Goal: Information Seeking & Learning: Learn about a topic

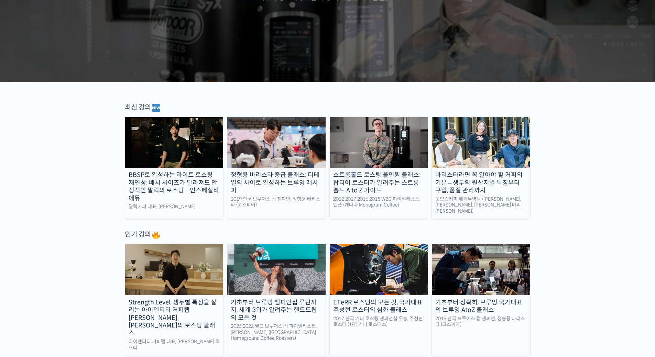
scroll to position [241, 0]
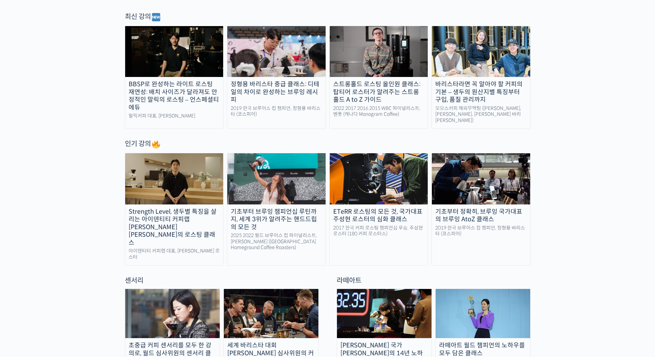
click at [280, 185] on img at bounding box center [276, 178] width 98 height 51
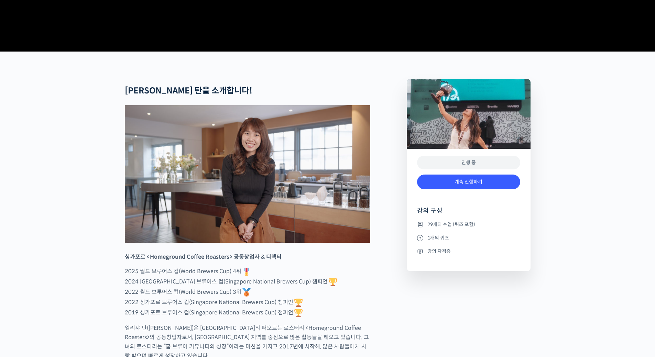
scroll to position [309, 0]
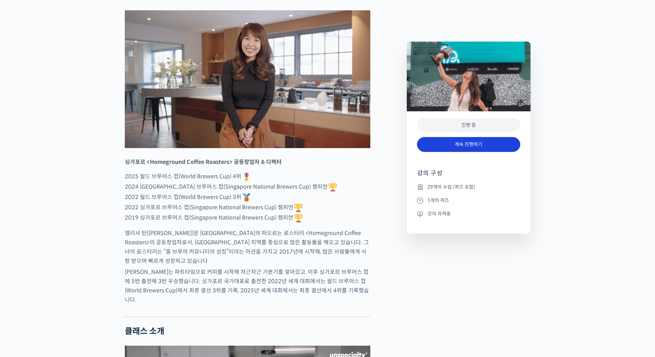
click at [470, 146] on link "계속 진행하기" at bounding box center [468, 144] width 103 height 15
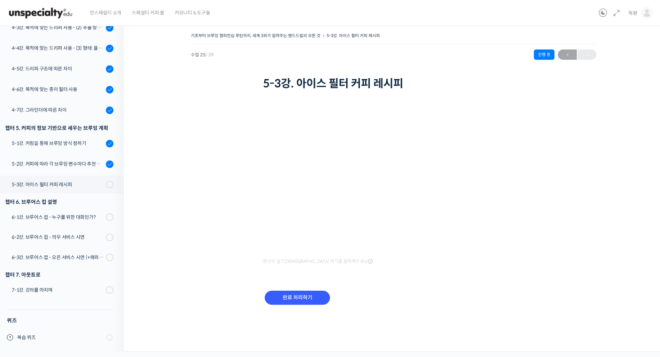
scroll to position [441, 0]
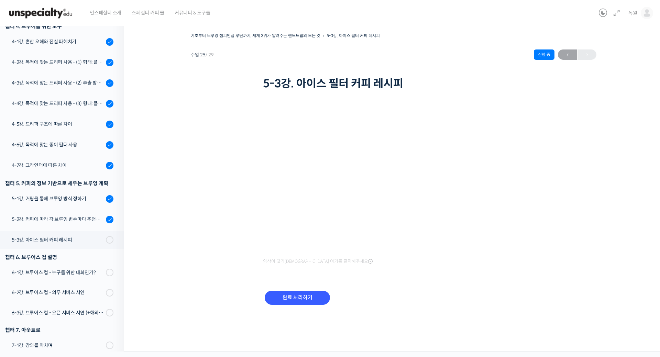
click at [559, 261] on div "기초부터 브루잉 챔피언십 루틴까지, 세계 3위가 알려주는 핸드드립의 모든 것 5-3강. 아이스 필터 커피 레시피 진행 중 수업 25 / 29 …" at bounding box center [393, 177] width 471 height 292
click at [301, 299] on input "완료 처리하기" at bounding box center [297, 298] width 65 height 14
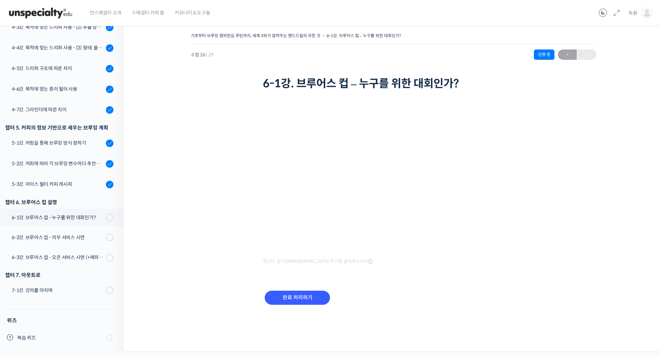
scroll to position [441, 0]
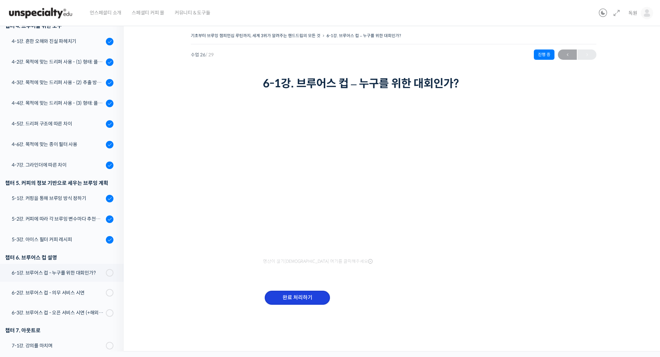
click at [296, 299] on input "완료 처리하기" at bounding box center [297, 298] width 65 height 14
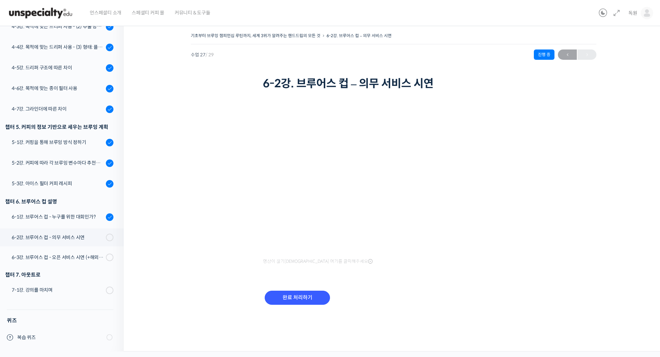
scroll to position [442, 0]
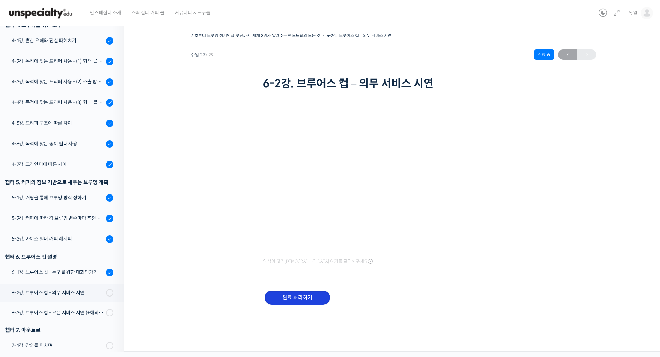
click at [305, 297] on input "완료 처리하기" at bounding box center [297, 298] width 65 height 14
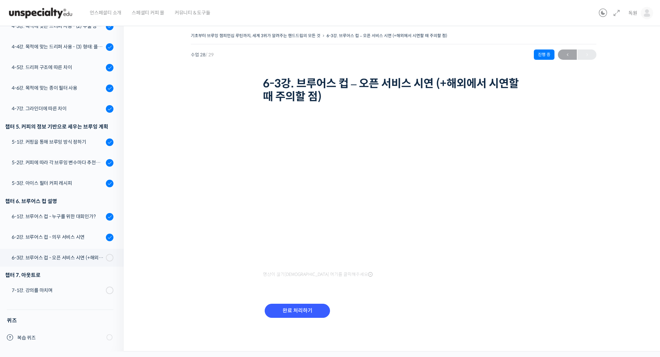
scroll to position [443, 0]
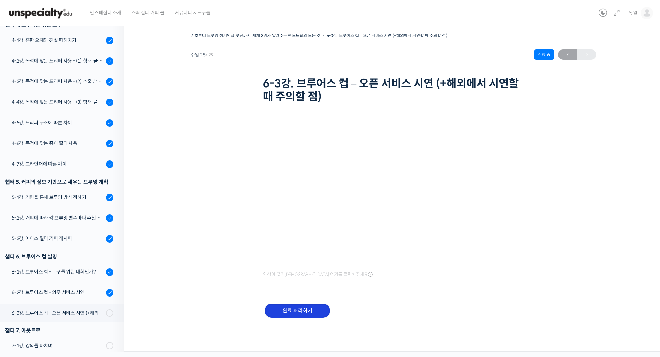
click at [304, 306] on input "완료 처리하기" at bounding box center [297, 311] width 65 height 14
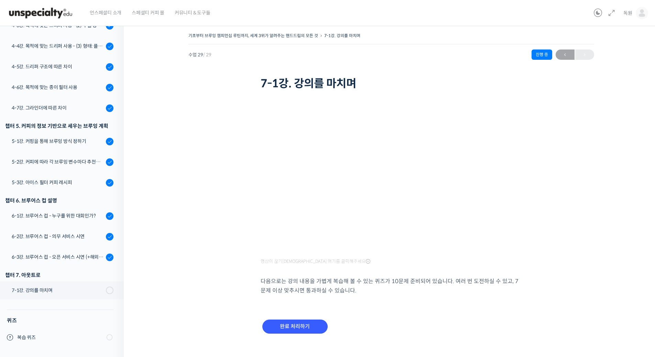
scroll to position [443, 0]
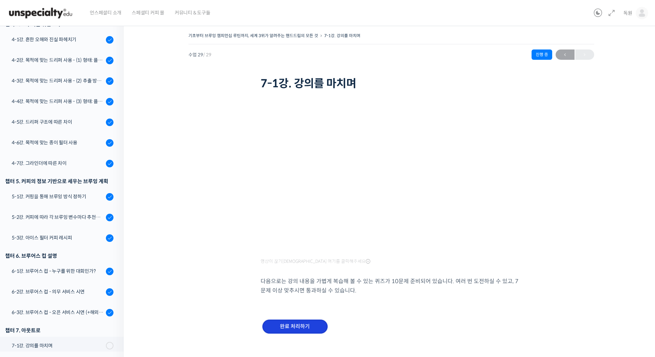
click at [308, 324] on input "완료 처리하기" at bounding box center [294, 327] width 65 height 14
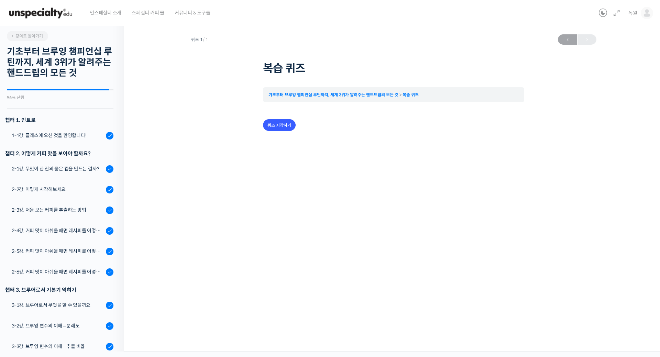
scroll to position [499, 0]
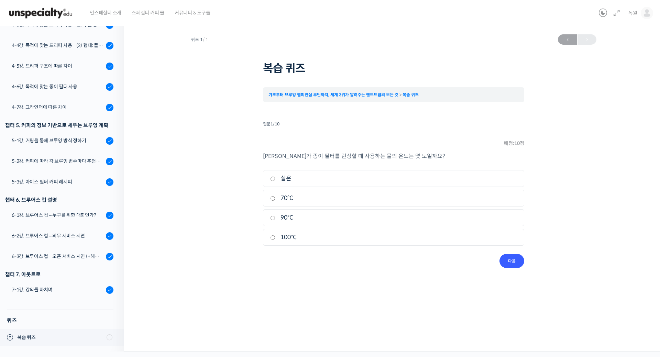
click at [304, 181] on label "실온" at bounding box center [393, 178] width 247 height 9
click at [275, 181] on input "실온" at bounding box center [272, 179] width 5 height 4
radio input "true"
click at [513, 262] on input "다음" at bounding box center [511, 261] width 25 height 14
click at [342, 239] on label "짠맛 (Saltiness)" at bounding box center [393, 237] width 247 height 9
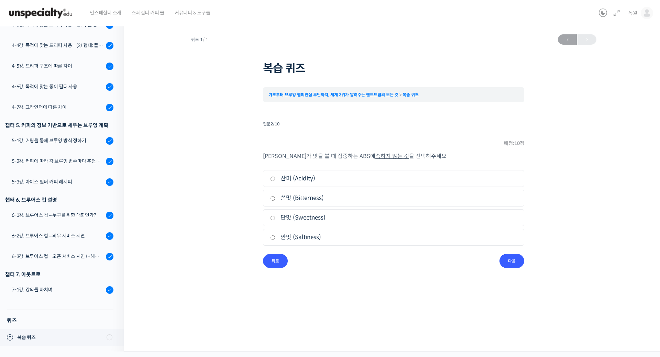
click at [275, 239] on input "짠맛 (Saltiness)" at bounding box center [272, 237] width 5 height 4
radio input "true"
click at [517, 260] on input "다음" at bounding box center [511, 261] width 25 height 14
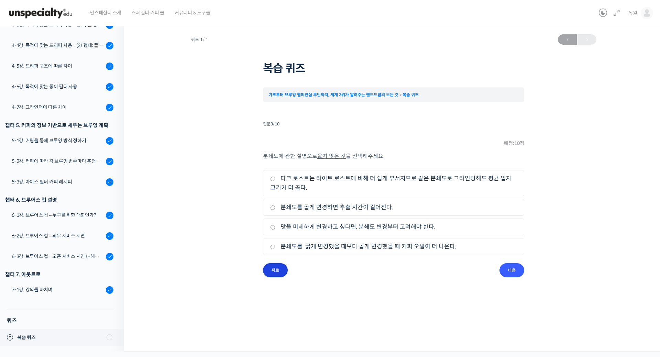
click at [276, 274] on input "뒤로" at bounding box center [275, 270] width 25 height 14
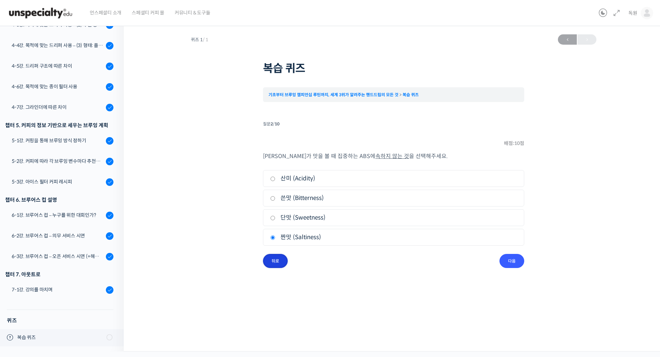
click at [275, 265] on input "뒤로" at bounding box center [275, 261] width 25 height 14
click at [510, 262] on input "다음" at bounding box center [511, 261] width 25 height 14
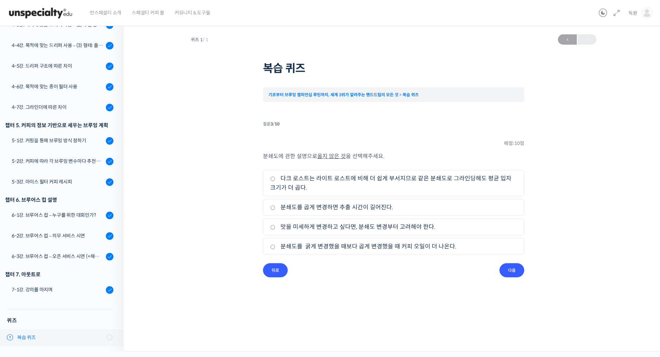
click at [11, 337] on icon at bounding box center [10, 337] width 6 height 6
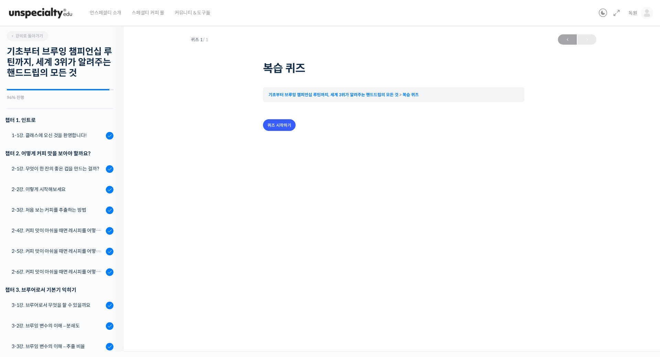
scroll to position [499, 0]
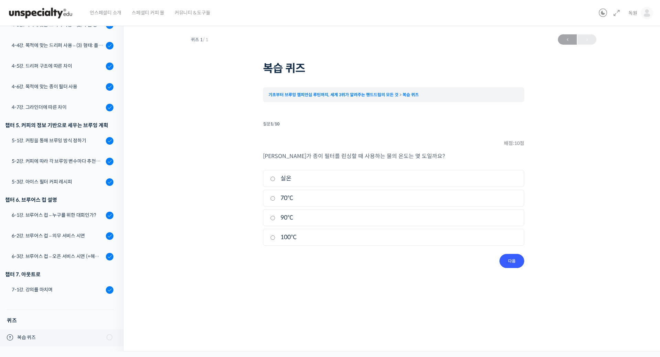
click at [323, 179] on label "실온" at bounding box center [393, 178] width 247 height 9
click at [275, 179] on input "실온" at bounding box center [272, 179] width 5 height 4
radio input "true"
click at [514, 261] on input "다음" at bounding box center [511, 261] width 25 height 14
click at [512, 260] on input "다음" at bounding box center [511, 261] width 25 height 14
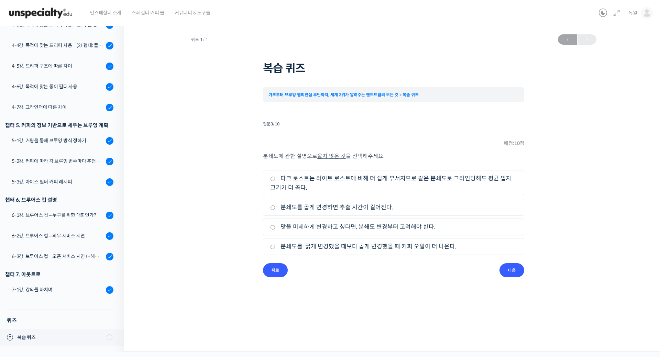
click at [512, 260] on div "분쇄도에 관한 설명으로 옳지 않은 것 을 선택해주세요. 1. 다크 로스트는 라이트 로스트에 비해 더 쉽게 부서지므로 같은 분쇄도로 그라인딩해도…" at bounding box center [393, 208] width 261 height 112
click at [515, 267] on input "다음" at bounding box center [511, 270] width 25 height 14
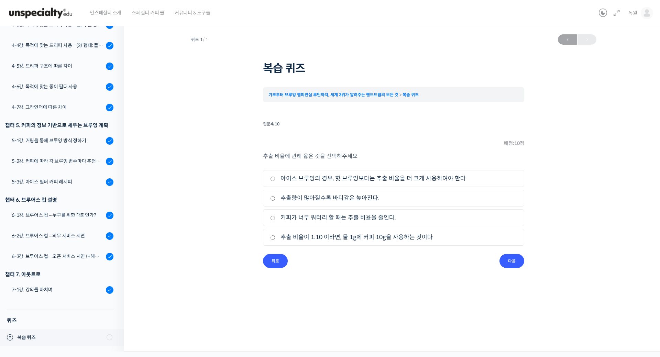
click at [423, 215] on label "커피가 너무 워터리 할 때는 추출 비율을 줄인다." at bounding box center [393, 217] width 247 height 9
click at [275, 216] on input "커피가 너무 워터리 할 때는 추출 비율을 줄인다." at bounding box center [272, 218] width 5 height 4
radio input "true"
click at [276, 263] on input "뒤로" at bounding box center [275, 261] width 25 height 14
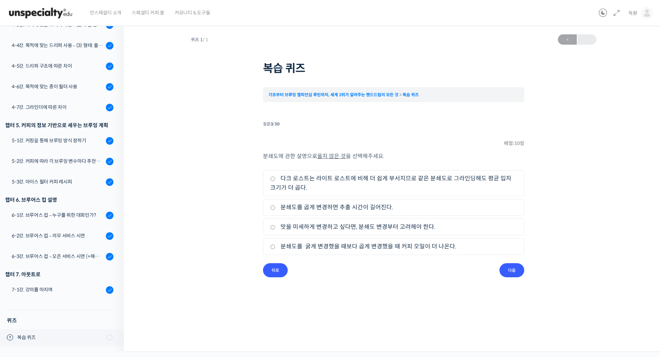
click at [333, 228] on label "맛을 미세하게 변경하고 싶다면, 분쇄도 변경부터 고려해야 한다." at bounding box center [393, 226] width 247 height 9
click at [275, 228] on input "맛을 미세하게 변경하고 싶다면, 분쇄도 변경부터 고려해야 한다." at bounding box center [272, 227] width 5 height 4
radio input "true"
click at [275, 270] on input "뒤로" at bounding box center [275, 270] width 25 height 14
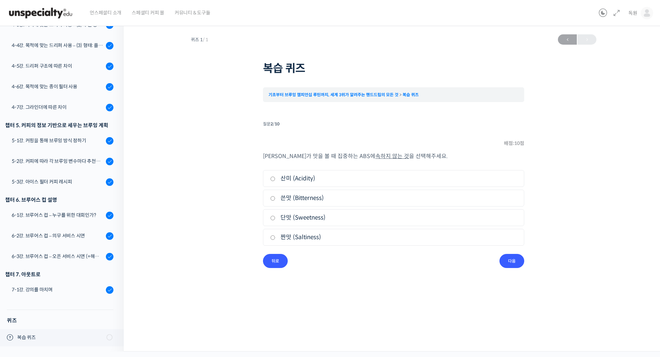
click at [332, 242] on label "짠맛 (Saltiness)" at bounding box center [393, 237] width 247 height 9
click at [275, 240] on input "짠맛 (Saltiness)" at bounding box center [272, 237] width 5 height 4
radio input "true"
click at [276, 257] on input "뒤로" at bounding box center [275, 261] width 25 height 14
click at [516, 260] on input "다음" at bounding box center [511, 261] width 25 height 14
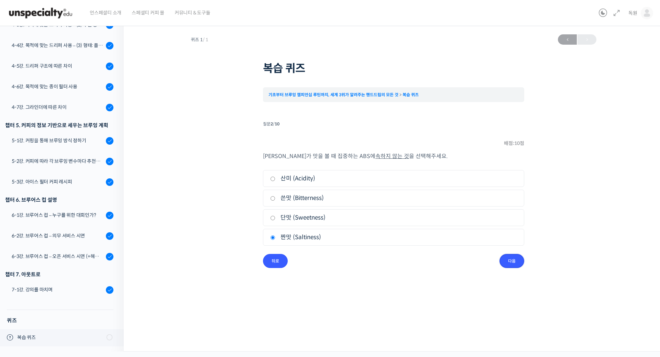
click at [516, 260] on input "다음" at bounding box center [511, 261] width 25 height 14
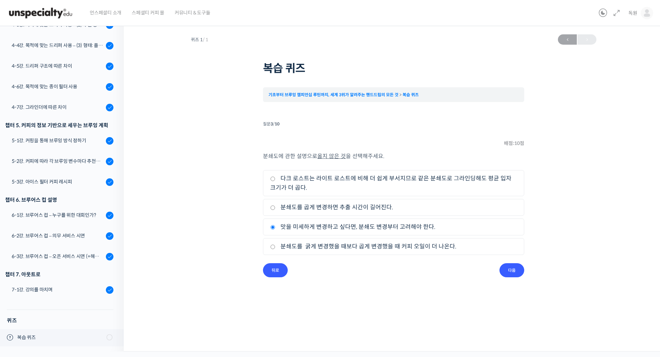
click at [516, 260] on div "분쇄도에 관한 설명으로 옳지 않은 것 을 선택해주세요. 1. 다크 로스트는 라이트 로스트에 비해 더 쉽게 부서지므로 같은 분쇄도로 그라인딩해도…" at bounding box center [393, 208] width 261 height 112
click at [517, 267] on input "다음" at bounding box center [511, 270] width 25 height 14
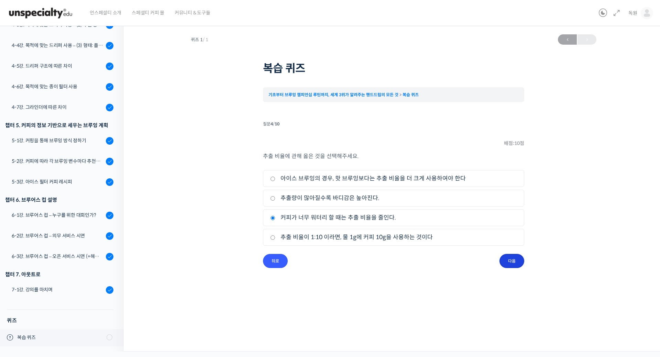
click at [516, 258] on input "다음" at bounding box center [511, 261] width 25 height 14
click at [331, 202] on label "물 온도를 높게 사용하면 산미, 쓴맛, 단맛이 전반적으로 낮아진다." at bounding box center [393, 197] width 247 height 9
click at [275, 201] on input "물 온도를 높게 사용하면 산미, 쓴맛, 단맛이 전반적으로 낮아진다." at bounding box center [272, 198] width 5 height 4
radio input "true"
click at [511, 266] on input "다음" at bounding box center [511, 261] width 25 height 14
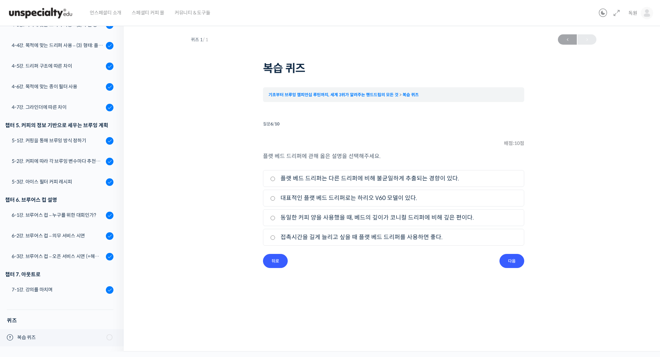
click at [325, 237] on label "접촉시간을 길게 늘리고 싶을 때 플랫 베드 드리퍼를 사용하면 좋다." at bounding box center [393, 237] width 247 height 9
click at [275, 237] on input "접촉시간을 길게 늘리고 싶을 때 플랫 베드 드리퍼를 사용하면 좋다." at bounding box center [272, 237] width 5 height 4
radio input "true"
click at [513, 262] on input "다음" at bounding box center [511, 261] width 25 height 14
click at [459, 201] on label "코니컬 드리퍼의 경우, 사용하는 커피의 양이 커피 베드 표면적에 영향을 주지 않는다." at bounding box center [393, 197] width 247 height 9
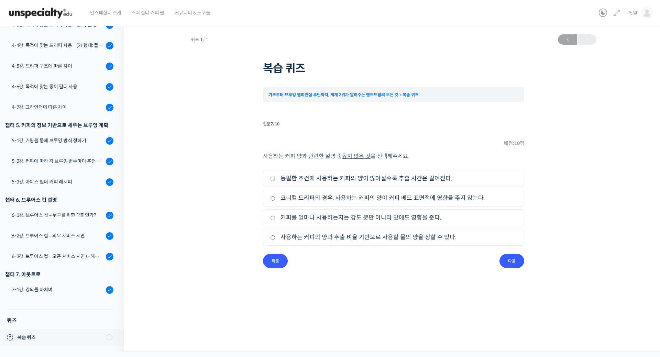
click at [275, 201] on input "코니컬 드리퍼의 경우, 사용하는 커피의 양이 커피 베드 표면적에 영향을 주지 않는다." at bounding box center [272, 198] width 5 height 4
radio input "true"
click at [505, 262] on input "다음" at bounding box center [511, 261] width 25 height 14
click at [378, 219] on label "플레이버 휠을 활용할 때는 안쪽 원에서부터 시작하는 것이 좋다." at bounding box center [393, 217] width 247 height 9
click at [275, 219] on input "플레이버 휠을 활용할 때는 안쪽 원에서부터 시작하는 것이 좋다." at bounding box center [272, 218] width 5 height 4
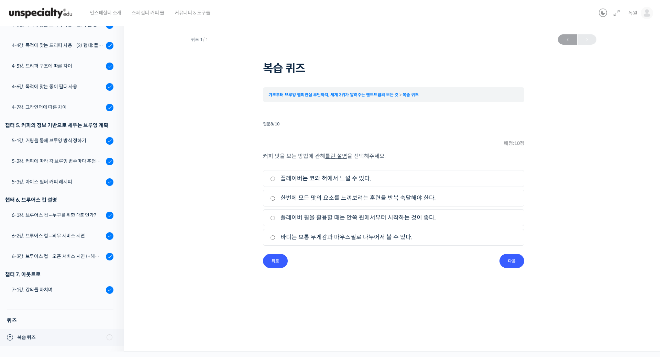
radio input "true"
click at [505, 257] on input "다음" at bounding box center [511, 261] width 25 height 14
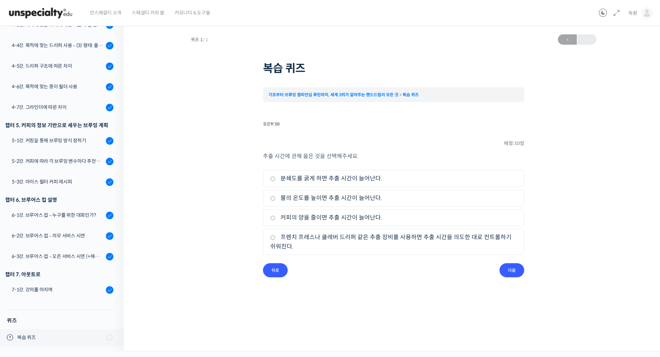
click at [457, 245] on label "프렌치 프레스나 클레버 드리퍼 같은 추출 장비를 사용하면 추출 시간을 의도한 대로 컨트롤하기 쉬워진다." at bounding box center [393, 242] width 247 height 19
click at [275, 240] on input "프렌치 프레스나 클레버 드리퍼 같은 추출 장비를 사용하면 추출 시간을 의도한 대로 컨트롤하기 쉬워진다." at bounding box center [272, 237] width 5 height 4
radio input "true"
click at [508, 272] on input "다음" at bounding box center [511, 270] width 25 height 14
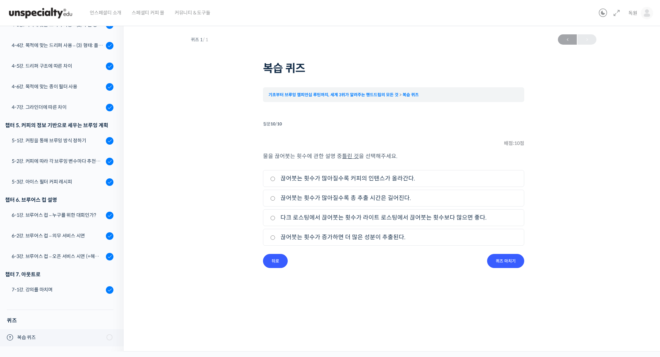
click at [461, 216] on label "다크 로스팅에서 끊어붓는 횟수가 라이트 로스팅에서 끊어붓는 횟수보다 많으면 좋다." at bounding box center [393, 217] width 247 height 9
click at [275, 216] on input "다크 로스팅에서 끊어붓는 횟수가 라이트 로스팅에서 끊어붓는 횟수보다 많으면 좋다." at bounding box center [272, 218] width 5 height 4
radio input "true"
click at [512, 262] on input "퀴즈 마치기" at bounding box center [505, 261] width 37 height 14
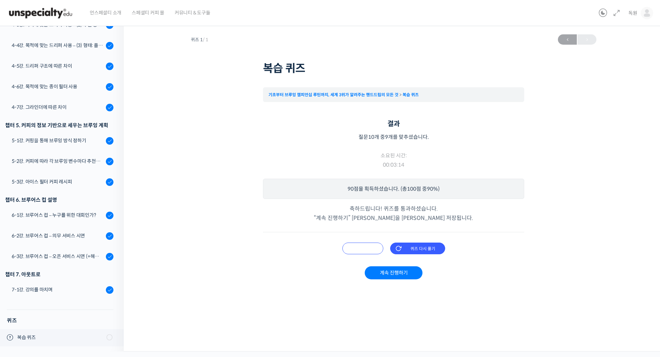
click at [359, 248] on input "오답 확인하기" at bounding box center [362, 249] width 41 height 12
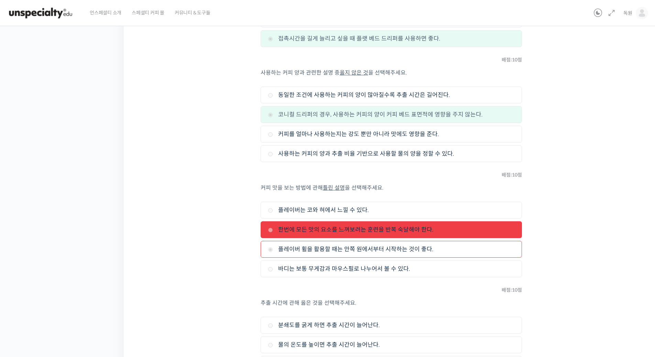
scroll to position [962, 0]
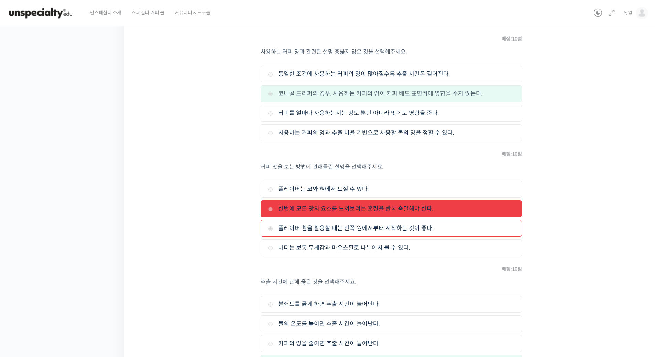
click at [362, 214] on li "2. 한번에 모든 맛의 요소를 느껴보려는 훈련을 반복 숙달해야 한다." at bounding box center [390, 208] width 261 height 17
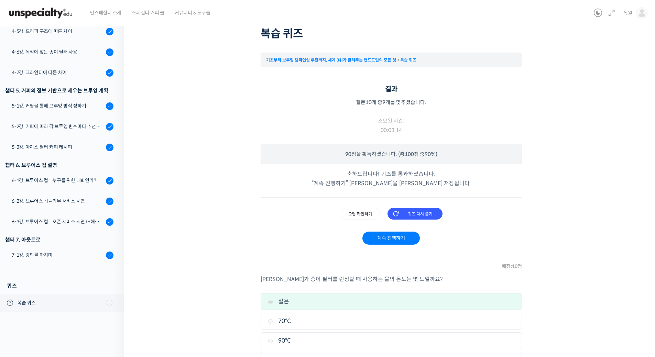
scroll to position [34, 0]
click at [402, 213] on input "퀴즈 다시 풀기" at bounding box center [414, 214] width 55 height 12
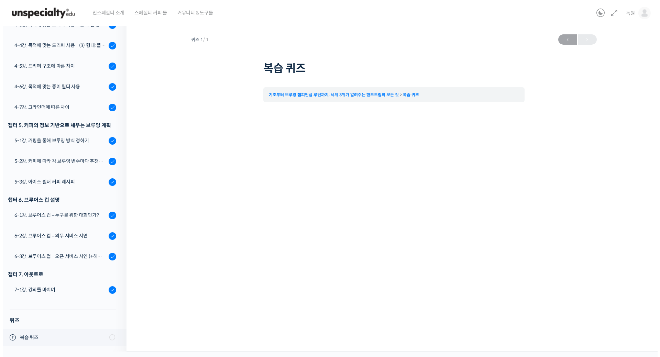
scroll to position [0, 0]
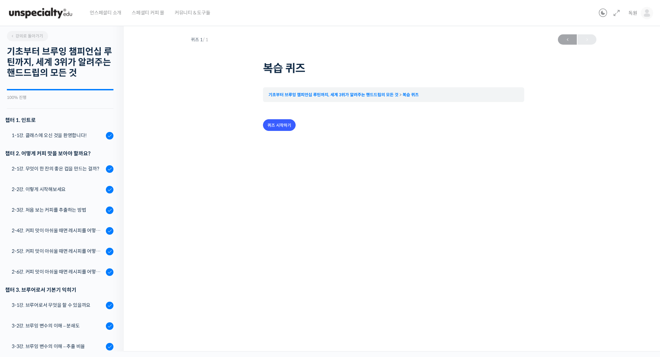
scroll to position [498, 0]
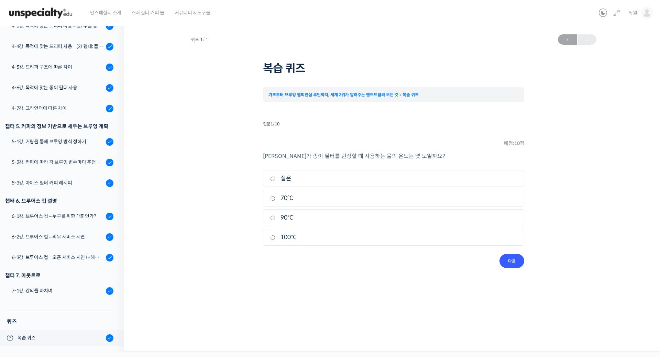
click at [327, 174] on li "1. 실온" at bounding box center [393, 178] width 261 height 17
click at [302, 177] on label "실온" at bounding box center [393, 178] width 247 height 9
click at [275, 177] on input "실온" at bounding box center [272, 179] width 5 height 4
radio input "true"
click at [511, 265] on input "다음" at bounding box center [511, 261] width 25 height 14
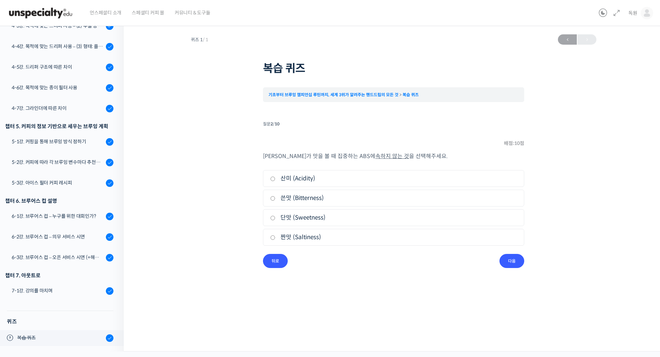
click at [303, 242] on label "짠맛 (Saltiness)" at bounding box center [393, 237] width 247 height 9
click at [289, 238] on label "짠맛 (Saltiness)" at bounding box center [393, 237] width 247 height 9
click at [275, 238] on input "짠맛 (Saltiness)" at bounding box center [272, 237] width 5 height 4
radio input "true"
click at [514, 265] on input "다음" at bounding box center [511, 261] width 25 height 14
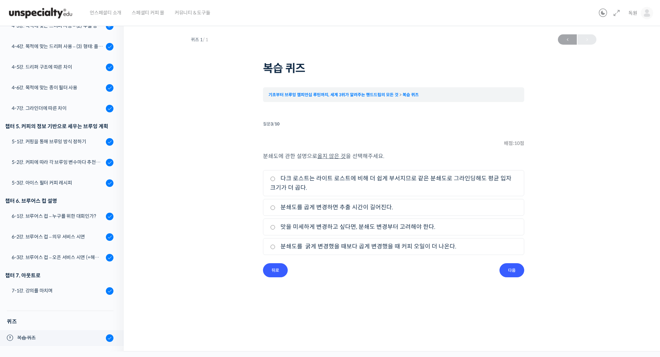
click at [369, 226] on label "맛을 미세하게 변경하고 싶다면, 분쇄도 변경부터 고려해야 한다." at bounding box center [393, 226] width 247 height 9
click at [275, 226] on input "맛을 미세하게 변경하고 싶다면, 분쇄도 변경부터 고려해야 한다." at bounding box center [272, 227] width 5 height 4
radio input "true"
click at [517, 270] on input "다음" at bounding box center [511, 270] width 25 height 14
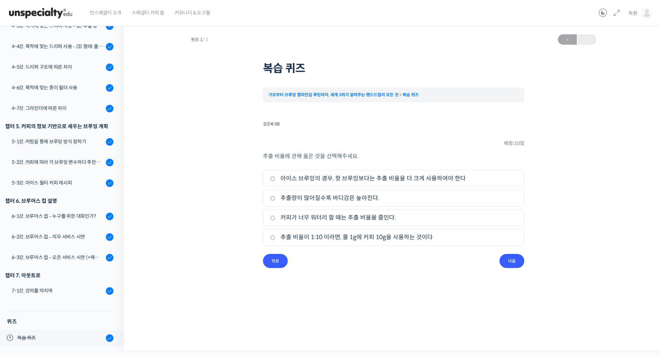
click at [330, 217] on label "커피가 너무 워터리 할 때는 추출 비율을 줄인다." at bounding box center [393, 217] width 247 height 9
click at [275, 217] on input "커피가 너무 워터리 할 때는 추출 비율을 줄인다." at bounding box center [272, 218] width 5 height 4
radio input "true"
click at [514, 262] on input "다음" at bounding box center [511, 261] width 25 height 14
click at [400, 200] on label "물 온도를 높게 사용하면 산미, 쓴맛, 단맛이 전반적으로 낮아진다." at bounding box center [393, 197] width 247 height 9
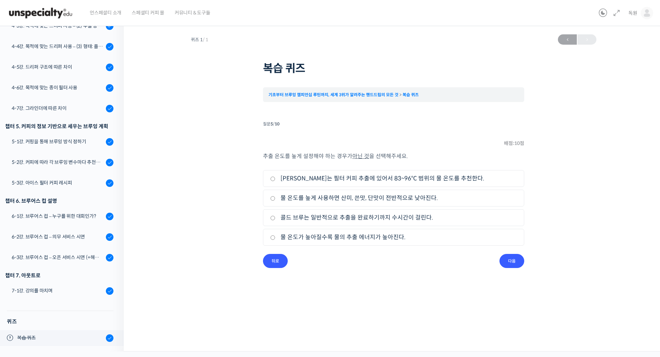
click at [275, 200] on input "물 온도를 높게 사용하면 산미, 쓴맛, 단맛이 전반적으로 낮아진다." at bounding box center [272, 198] width 5 height 4
radio input "true"
click at [519, 262] on input "다음" at bounding box center [511, 261] width 25 height 14
click at [361, 241] on label "접촉시간을 길게 늘리고 싶을 때 플랫 베드 드리퍼를 사용하면 좋다." at bounding box center [393, 237] width 247 height 9
click at [275, 240] on input "접촉시간을 길게 늘리고 싶을 때 플랫 베드 드리퍼를 사용하면 좋다." at bounding box center [272, 237] width 5 height 4
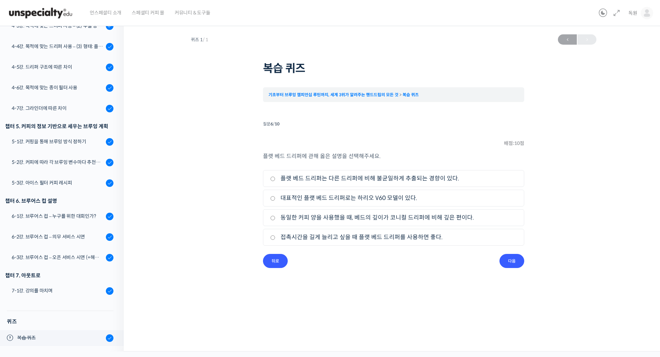
radio input "true"
click at [508, 258] on input "다음" at bounding box center [511, 261] width 25 height 14
click at [348, 197] on label "코니컬 드리퍼의 경우, 사용하는 커피의 양이 커피 베드 표면적에 영향을 주지 않는다." at bounding box center [393, 197] width 247 height 9
click at [275, 197] on input "코니컬 드리퍼의 경우, 사용하는 커피의 양이 커피 베드 표면적에 영향을 주지 않는다." at bounding box center [272, 198] width 5 height 4
radio input "true"
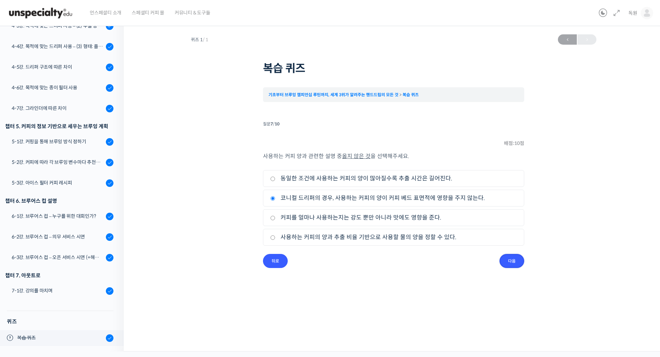
click at [513, 262] on input "다음" at bounding box center [511, 261] width 25 height 14
click at [338, 200] on label "한번에 모든 맛의 요소를 느껴보려는 훈련을 반복 숙달해야 한다." at bounding box center [393, 197] width 247 height 9
click at [275, 200] on input "한번에 모든 맛의 요소를 느껴보려는 훈련을 반복 숙달해야 한다." at bounding box center [272, 198] width 5 height 4
radio input "true"
click at [509, 257] on input "다음" at bounding box center [511, 261] width 25 height 14
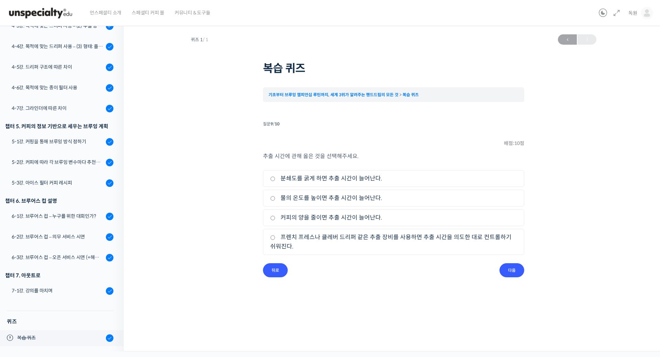
click at [343, 240] on label "프렌치 프레스나 클레버 드리퍼 같은 추출 장비를 사용하면 추출 시간을 의도한 대로 컨트롤하기 쉬워진다." at bounding box center [393, 242] width 247 height 19
click at [275, 240] on input "프렌치 프레스나 클레버 드리퍼 같은 추출 장비를 사용하면 추출 시간을 의도한 대로 컨트롤하기 쉬워진다." at bounding box center [272, 237] width 5 height 4
radio input "true"
click at [506, 268] on input "다음" at bounding box center [511, 270] width 25 height 14
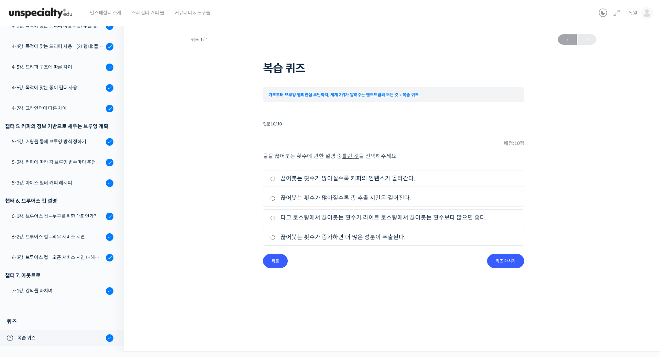
click at [368, 221] on label "다크 로스팅에서 끊어붓는 횟수가 라이트 로스팅에서 끊어붓는 횟수보다 많으면 좋다." at bounding box center [393, 217] width 247 height 9
click at [275, 220] on input "다크 로스팅에서 끊어붓는 횟수가 라이트 로스팅에서 끊어붓는 횟수보다 많으면 좋다." at bounding box center [272, 218] width 5 height 4
radio input "true"
click at [504, 268] on input "퀴즈 마치기" at bounding box center [505, 261] width 37 height 14
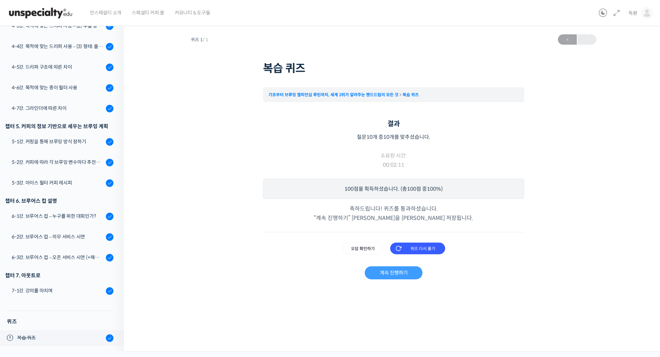
click at [399, 272] on link "계속 진행하기" at bounding box center [393, 272] width 57 height 13
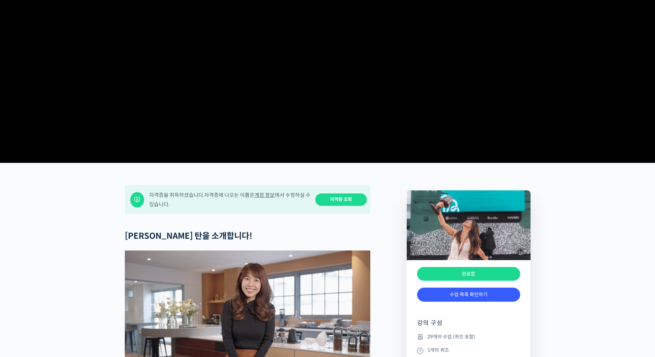
scroll to position [206, 0]
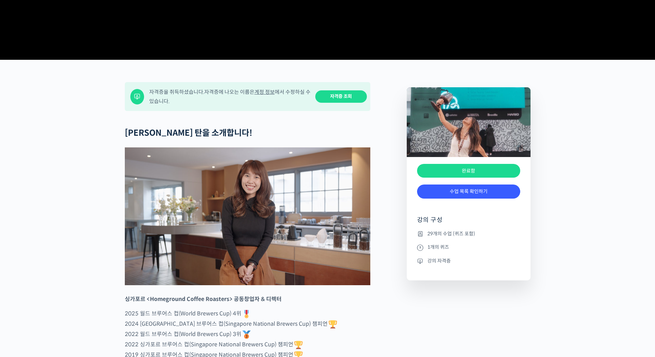
click at [459, 178] on div "완료함" at bounding box center [468, 171] width 103 height 14
click at [326, 103] on link "자격증 조회" at bounding box center [341, 96] width 52 height 13
click at [483, 199] on link "수업 목록 확인하기" at bounding box center [468, 192] width 103 height 14
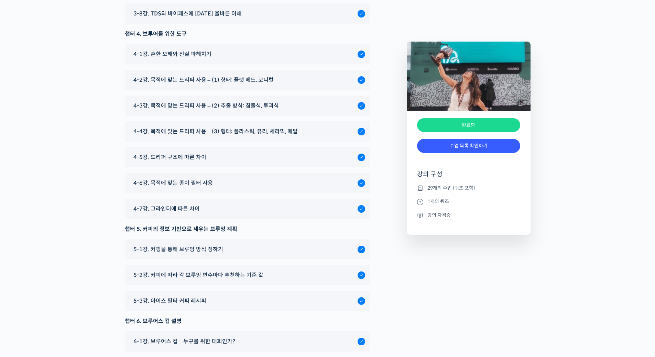
scroll to position [4070, 0]
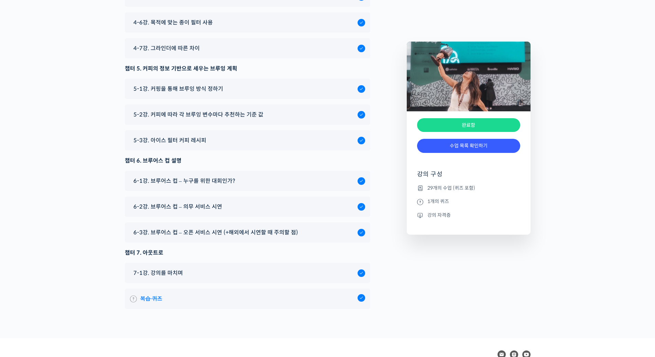
click at [194, 294] on link "복습 퀴즈" at bounding box center [247, 298] width 235 height 9
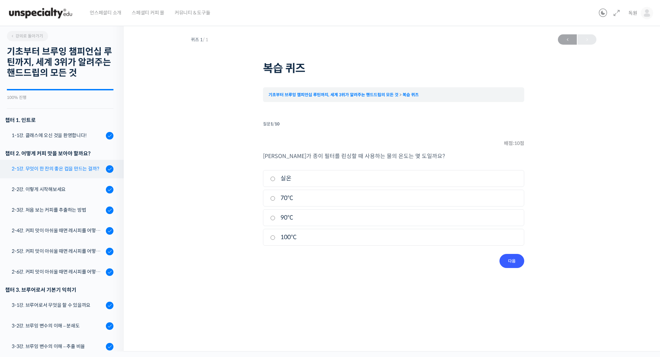
click at [43, 171] on div "2-1강. 무엇이 한 잔의 좋은 컵을 만드는 걸까?" at bounding box center [58, 169] width 92 height 8
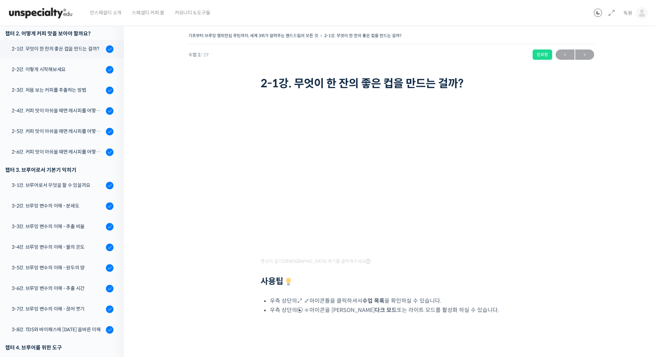
scroll to position [121, 0]
